Goal: Register for event/course

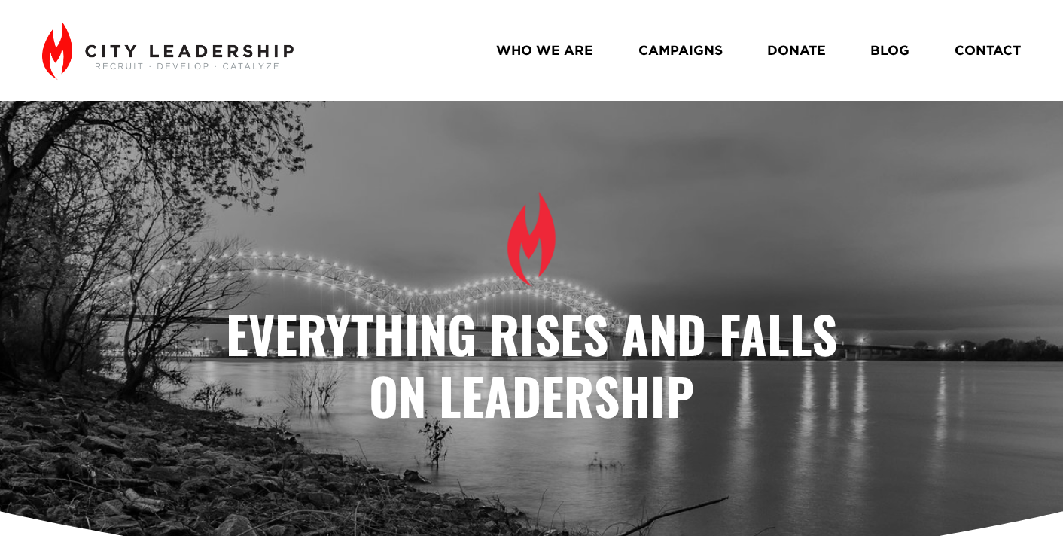
click at [898, 47] on link "BLOG" at bounding box center [889, 51] width 39 height 26
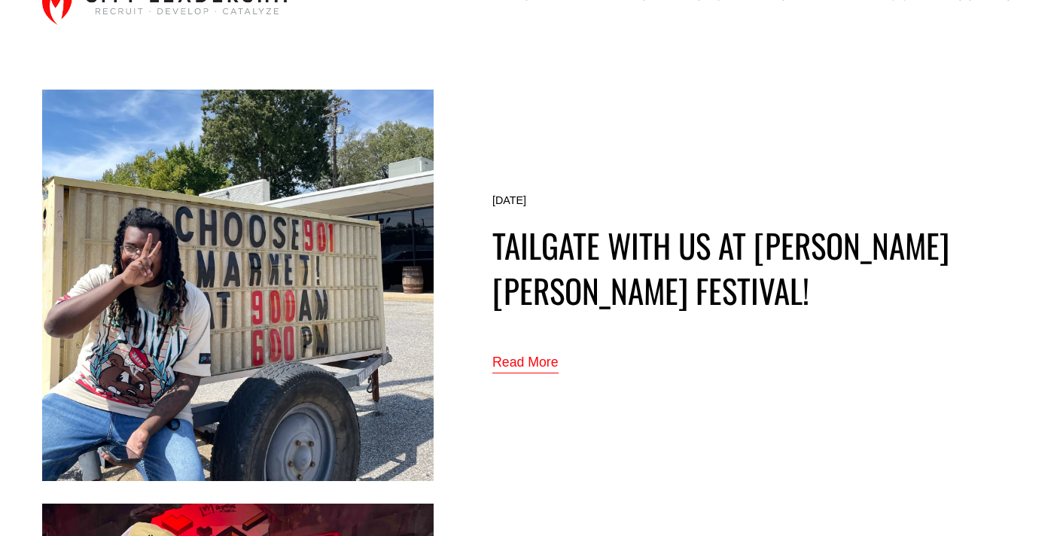
scroll to position [57, 0]
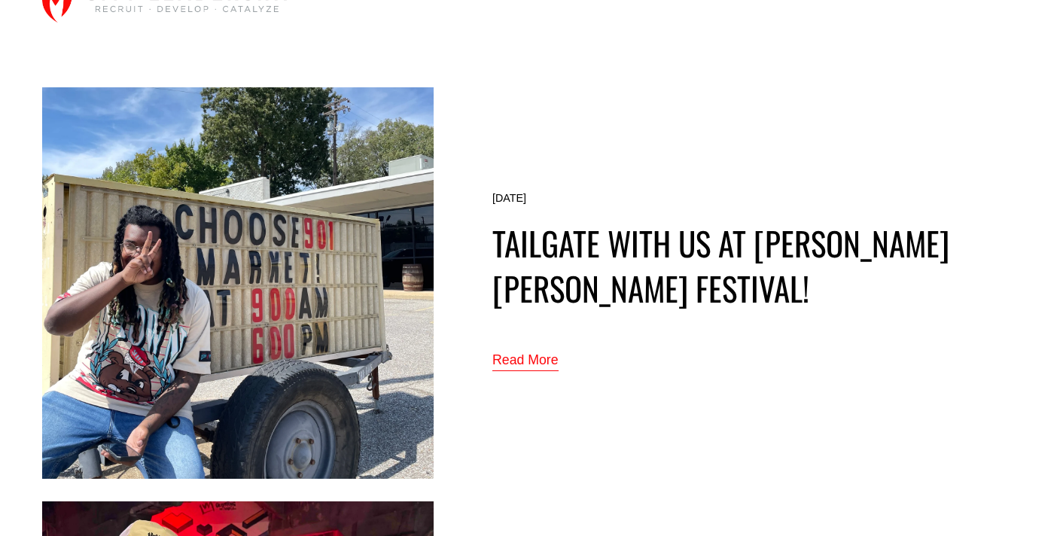
click at [535, 361] on link "Read More" at bounding box center [525, 361] width 66 height 25
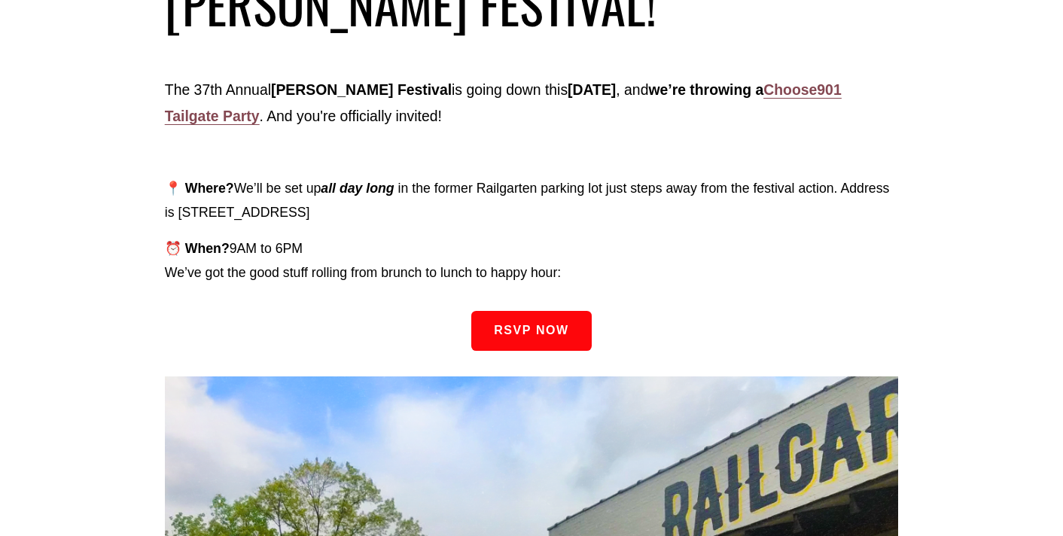
scroll to position [280, 0]
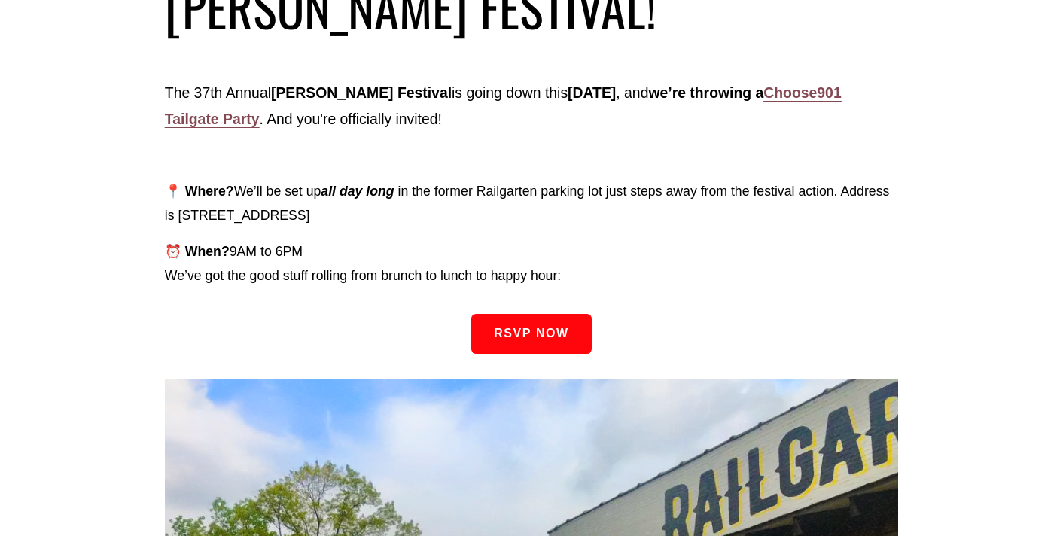
click at [273, 114] on strong "Choose901 Tailgate Party" at bounding box center [503, 105] width 677 height 43
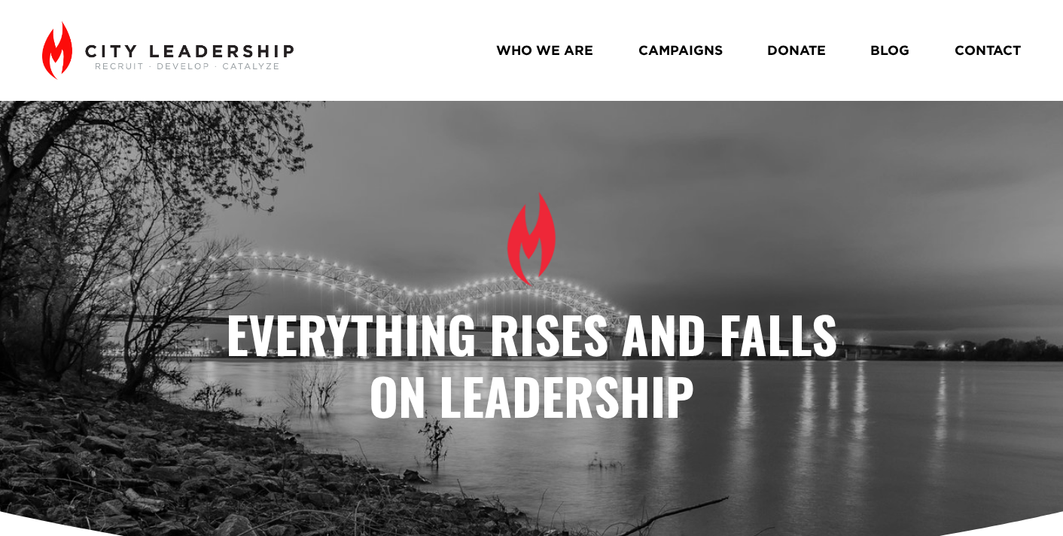
click at [892, 47] on link "BLOG" at bounding box center [889, 51] width 39 height 26
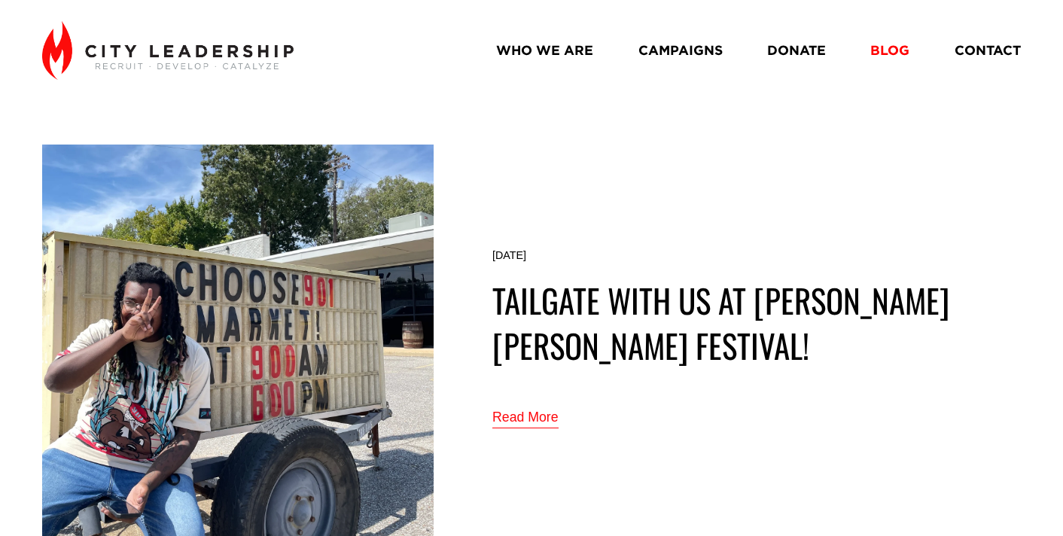
click at [380, 296] on img at bounding box center [238, 341] width 392 height 392
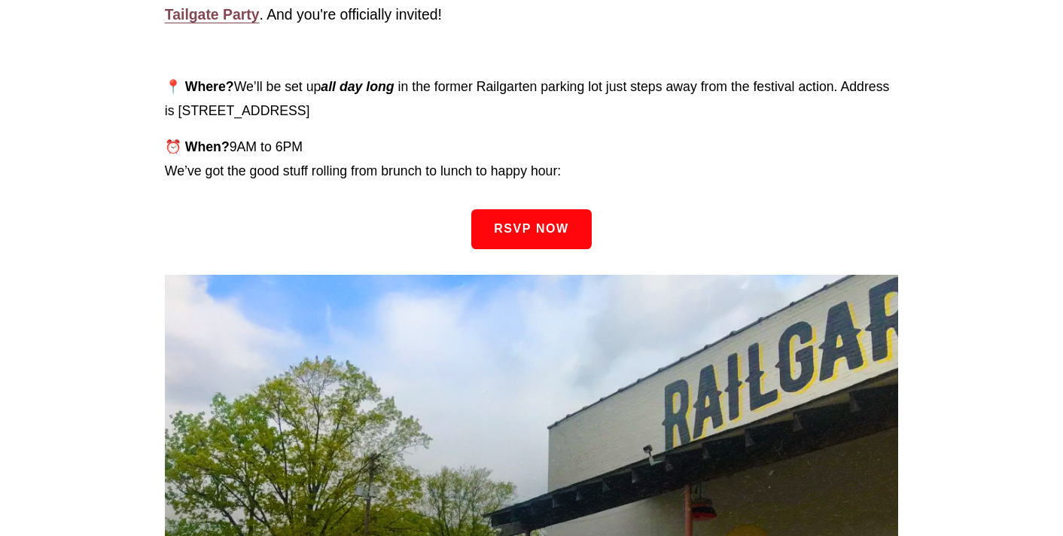
scroll to position [386, 0]
click at [531, 228] on link "RSVP Now" at bounding box center [531, 229] width 120 height 40
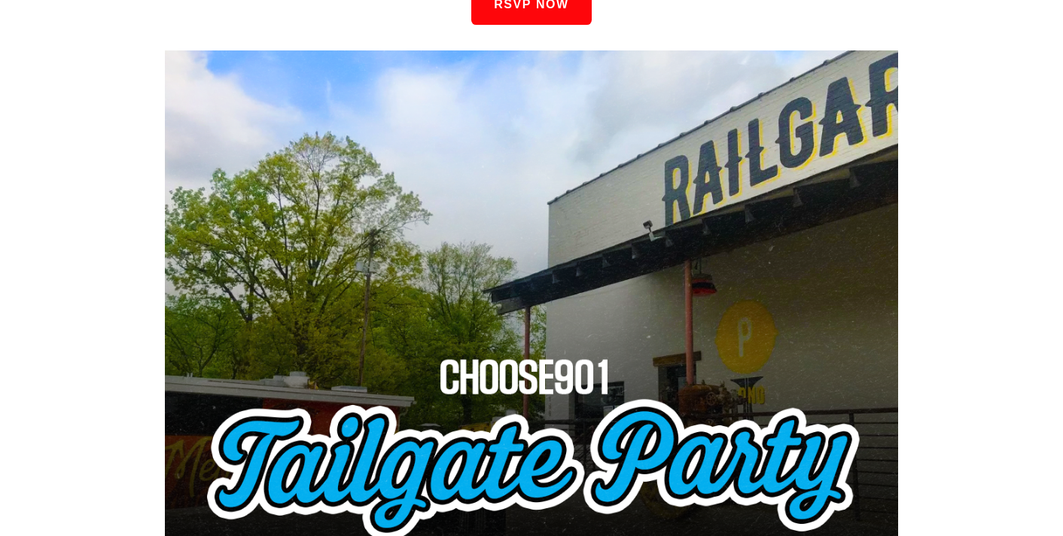
scroll to position [660, 0]
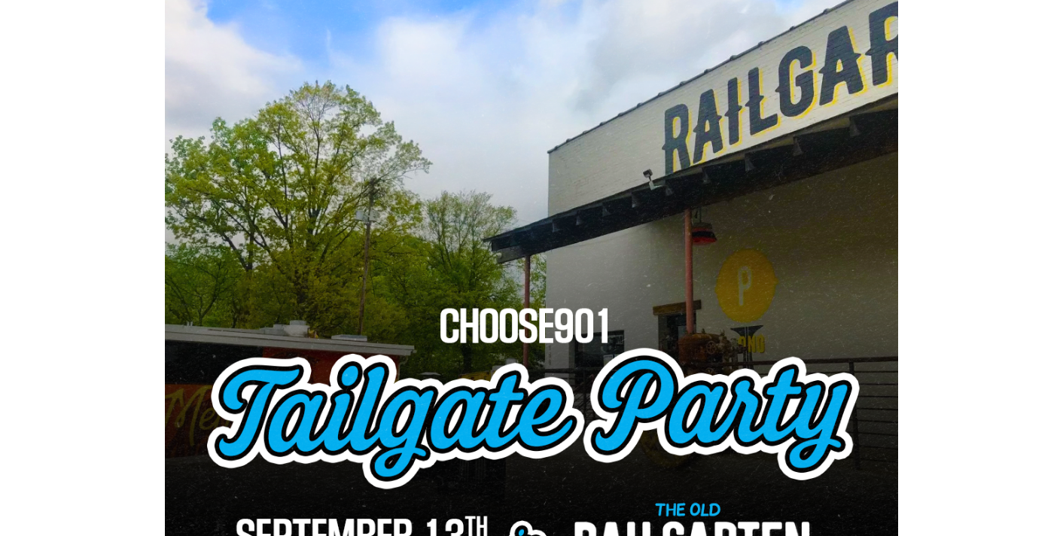
click at [391, 260] on div at bounding box center [531, 457] width 733 height 917
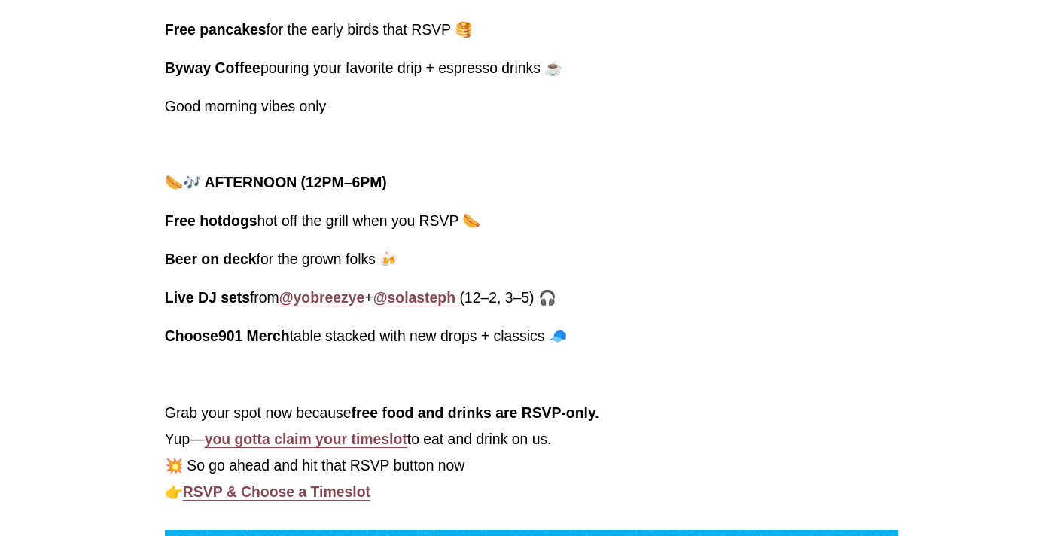
scroll to position [1656, 0]
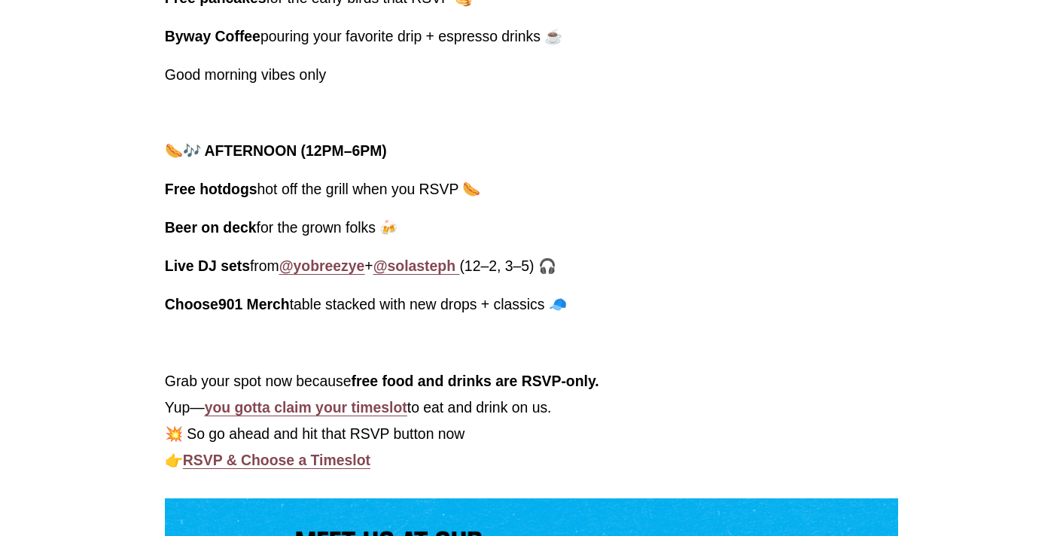
click at [328, 268] on strong "@yobreezye" at bounding box center [322, 266] width 86 height 17
click at [422, 264] on strong "@solasteph" at bounding box center [414, 266] width 82 height 17
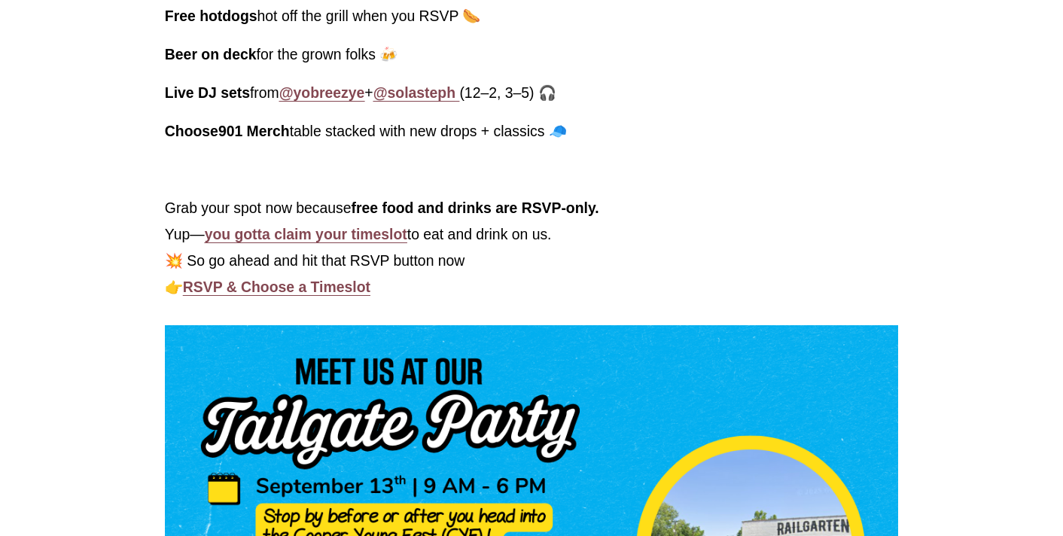
scroll to position [1831, 0]
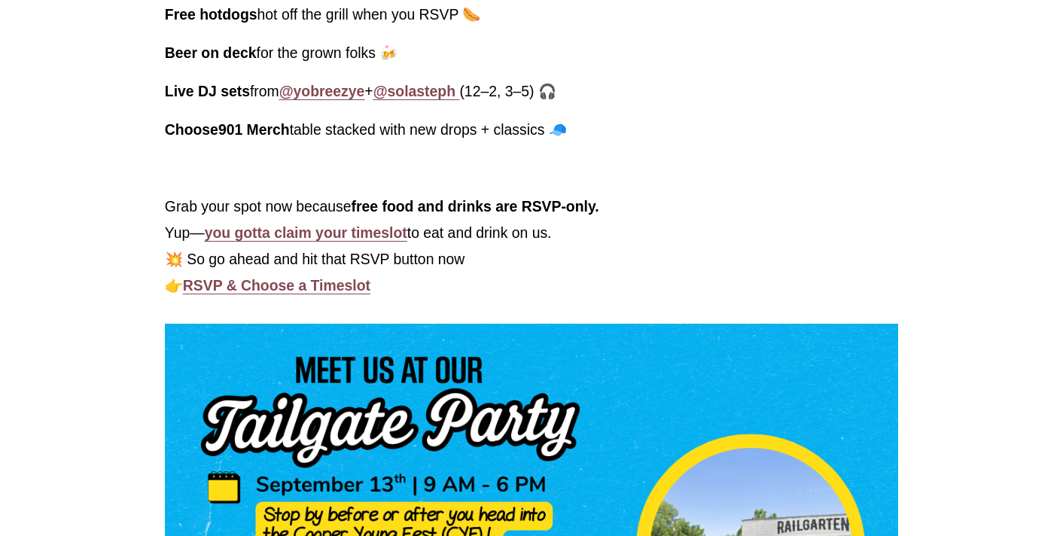
click at [325, 236] on strong "you gotta claim your timeslot" at bounding box center [306, 232] width 203 height 17
click at [288, 289] on strong "RSVP & Choose a Timeslot" at bounding box center [276, 285] width 187 height 17
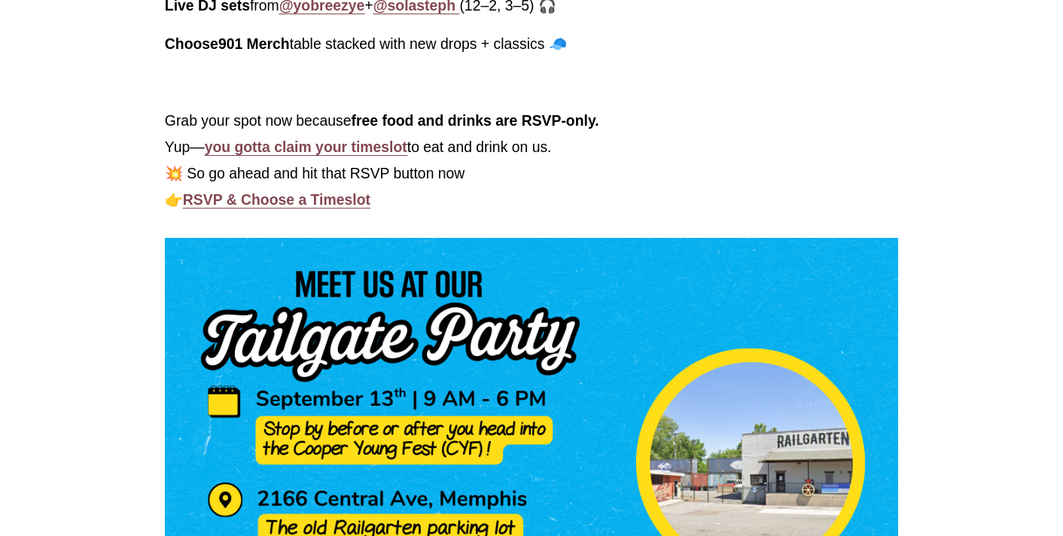
scroll to position [2065, 0]
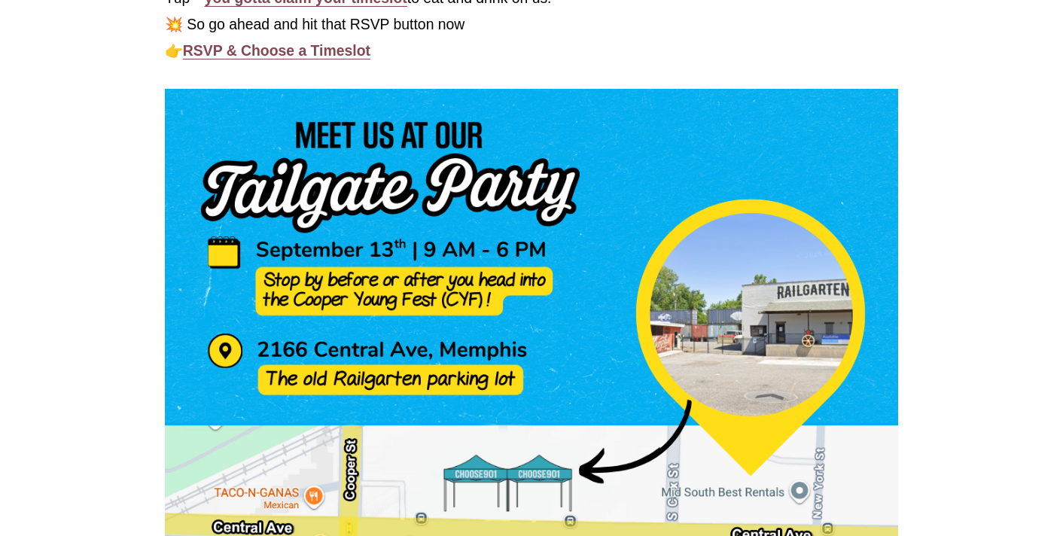
click at [380, 302] on div at bounding box center [531, 455] width 733 height 733
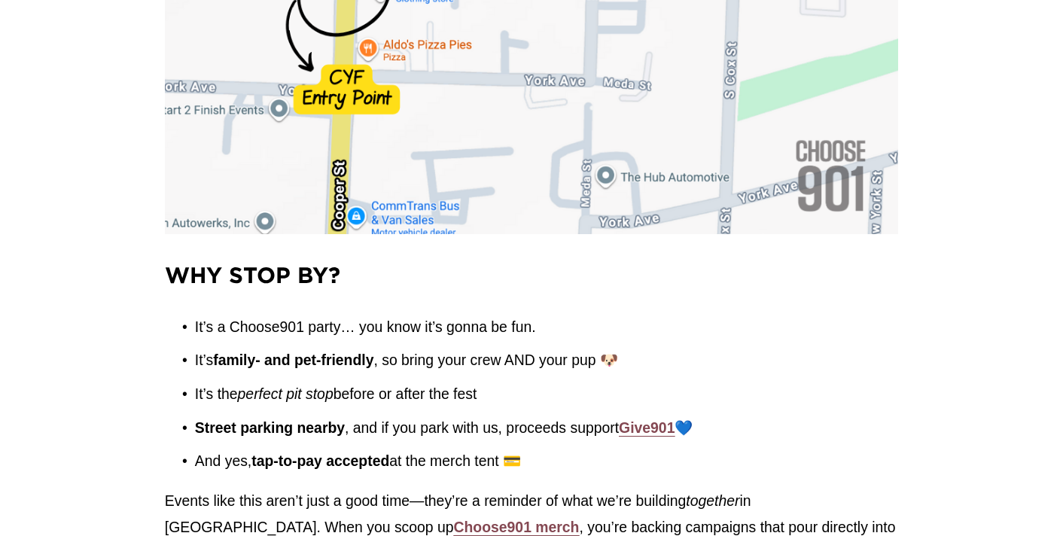
scroll to position [2821, 0]
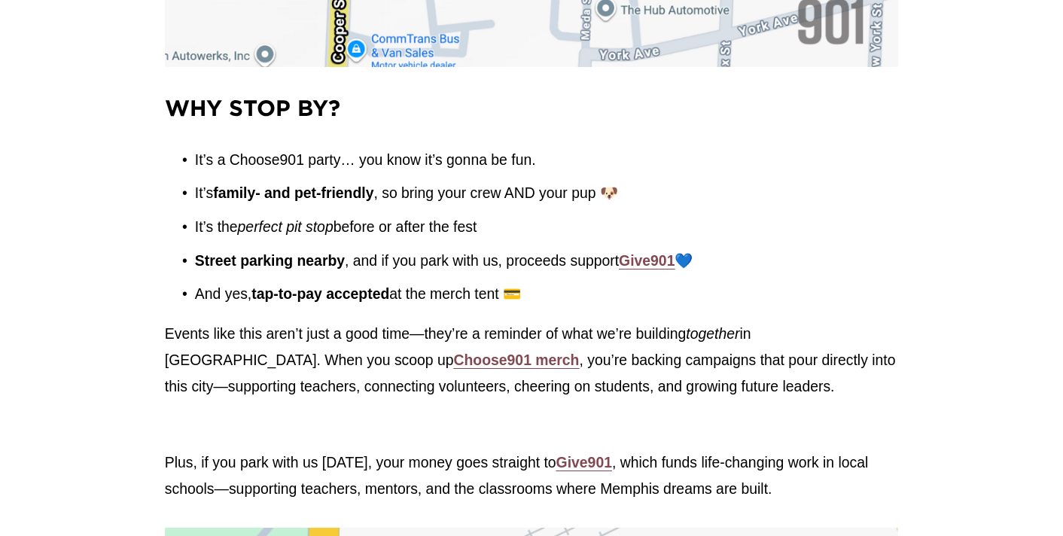
click at [654, 264] on strong "Give901" at bounding box center [647, 260] width 56 height 17
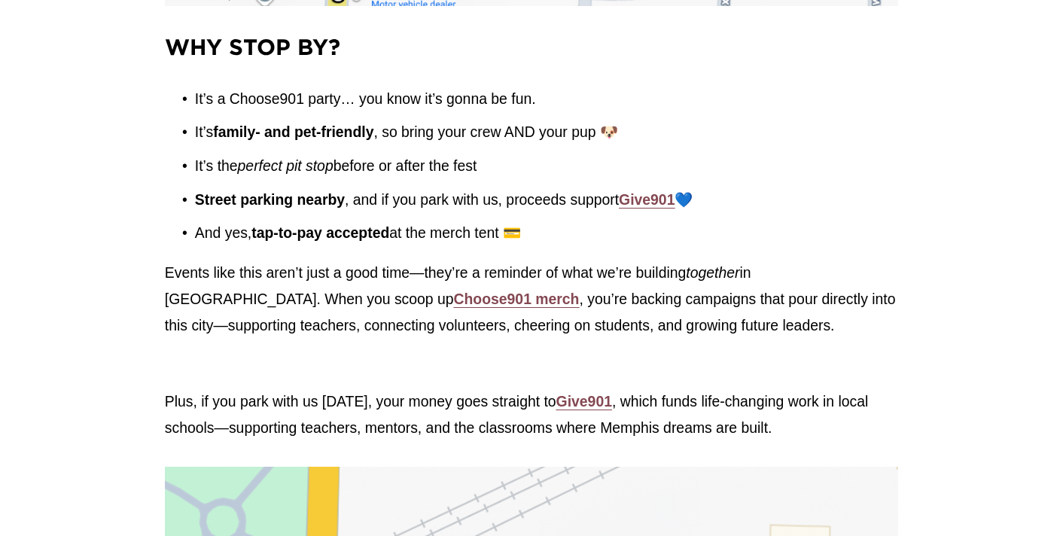
scroll to position [2902, 0]
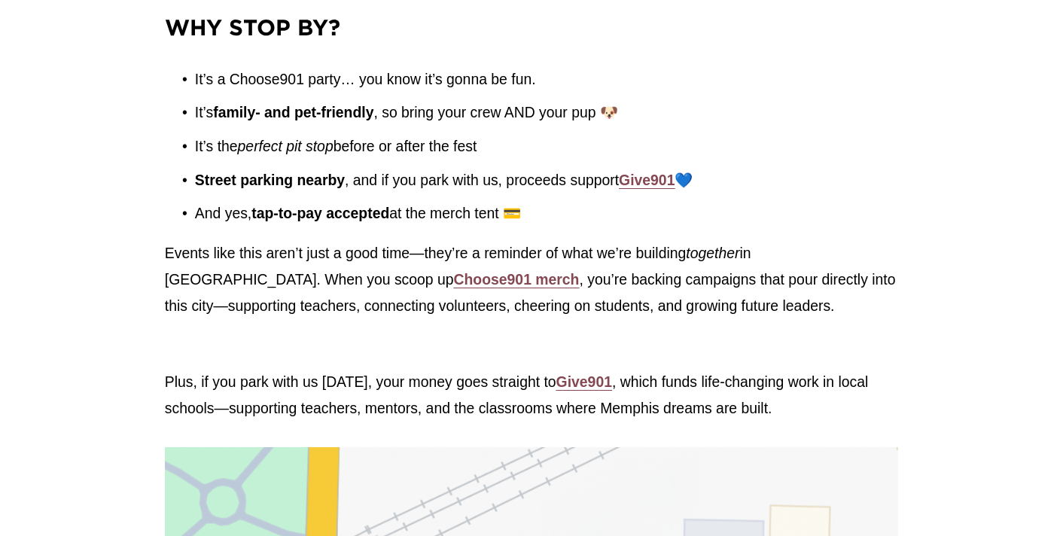
click at [454, 281] on strong "Choose901 merch" at bounding box center [517, 279] width 126 height 17
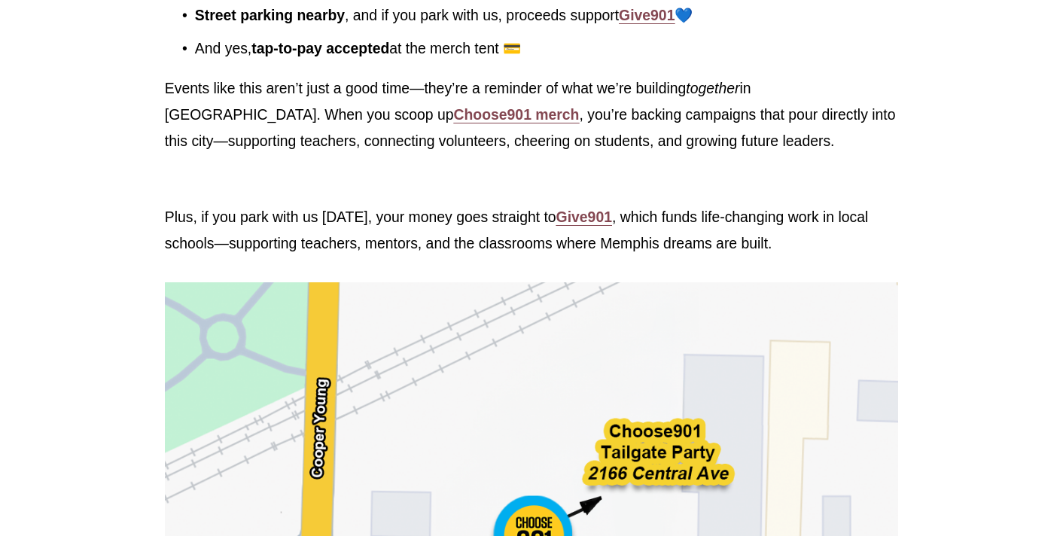
scroll to position [3098, 0]
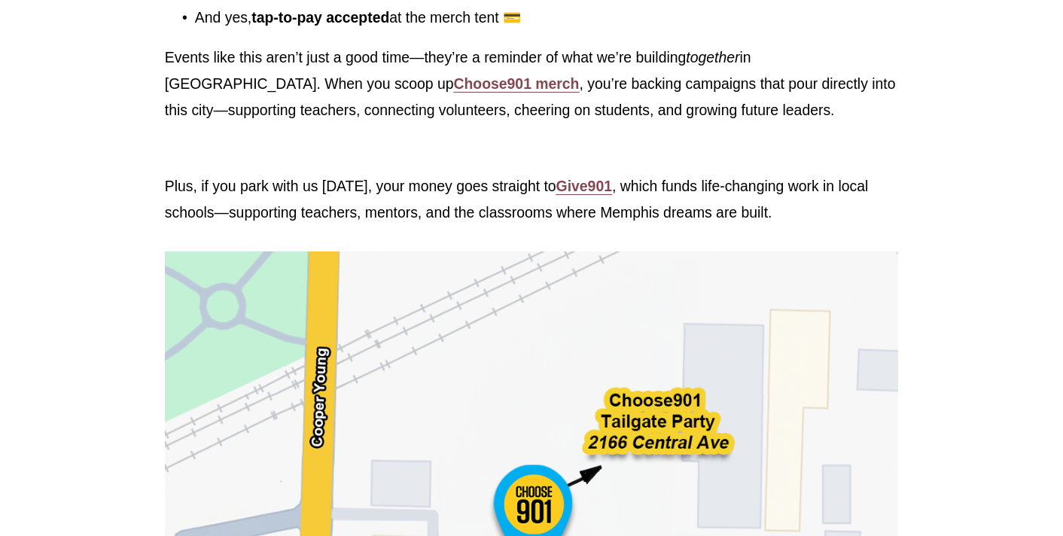
click at [599, 192] on strong "Give901" at bounding box center [584, 186] width 56 height 17
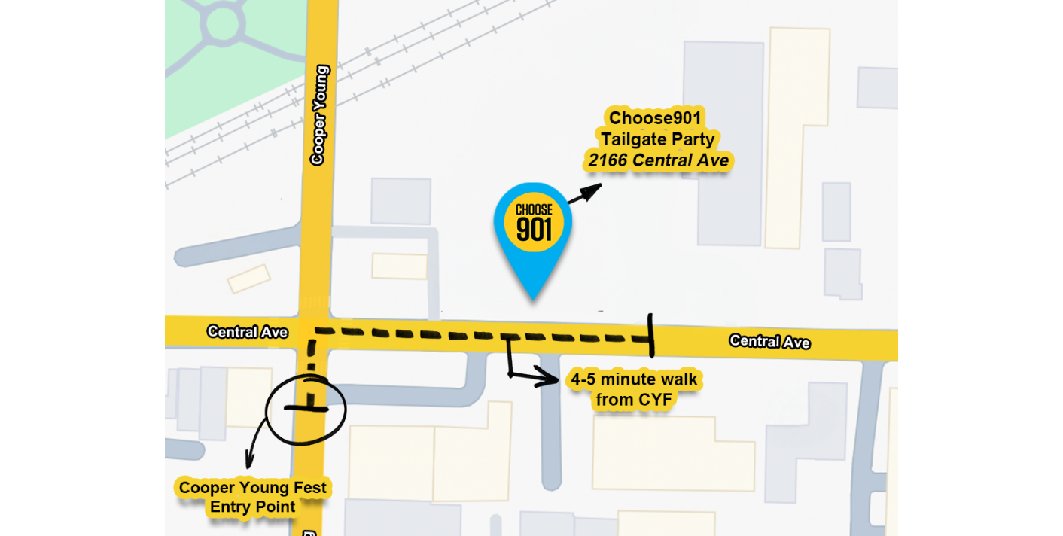
scroll to position [3487, 0]
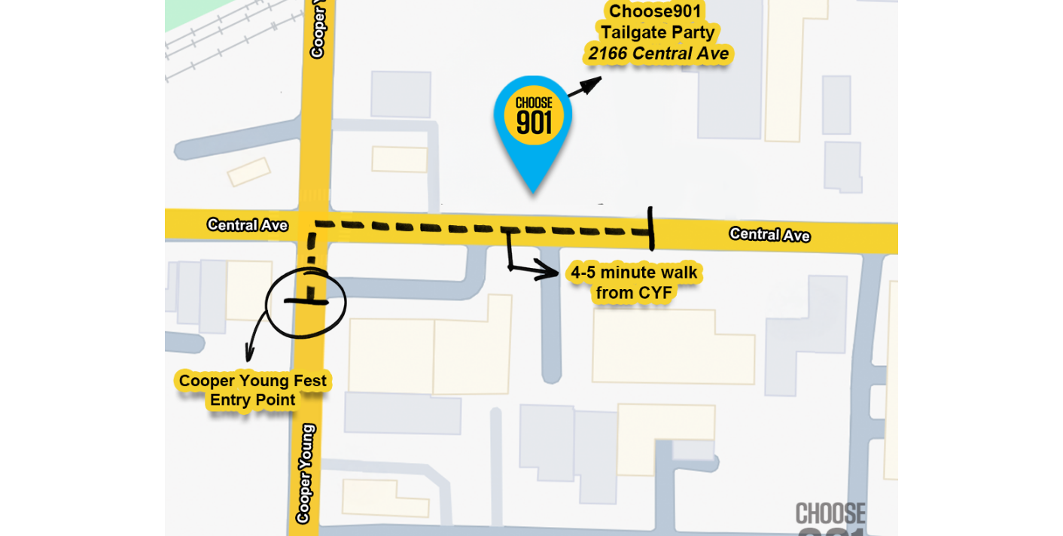
click at [352, 262] on div at bounding box center [531, 228] width 733 height 733
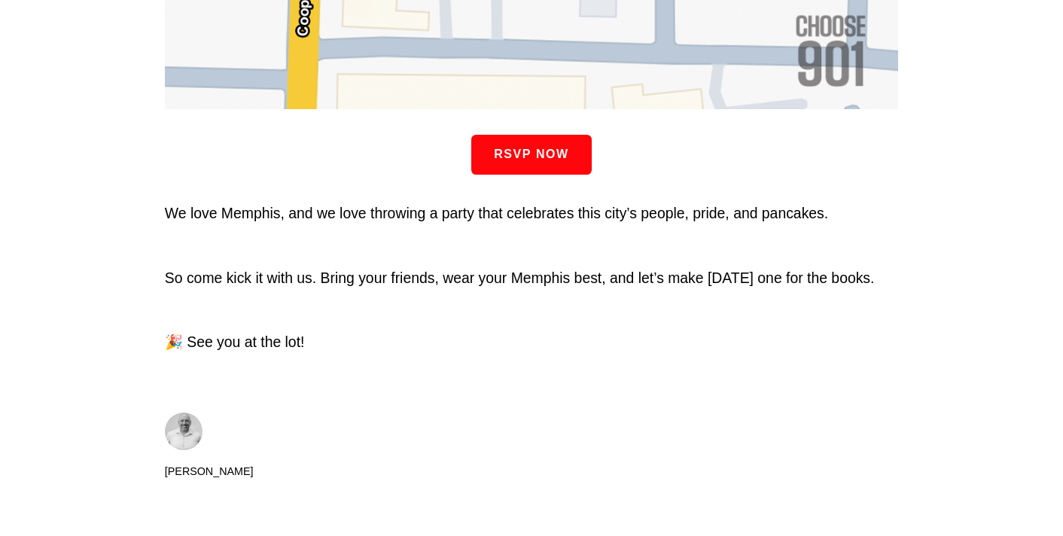
scroll to position [3974, 0]
click at [533, 154] on link "RSVP NOW" at bounding box center [531, 156] width 120 height 40
